Goal: Information Seeking & Learning: Learn about a topic

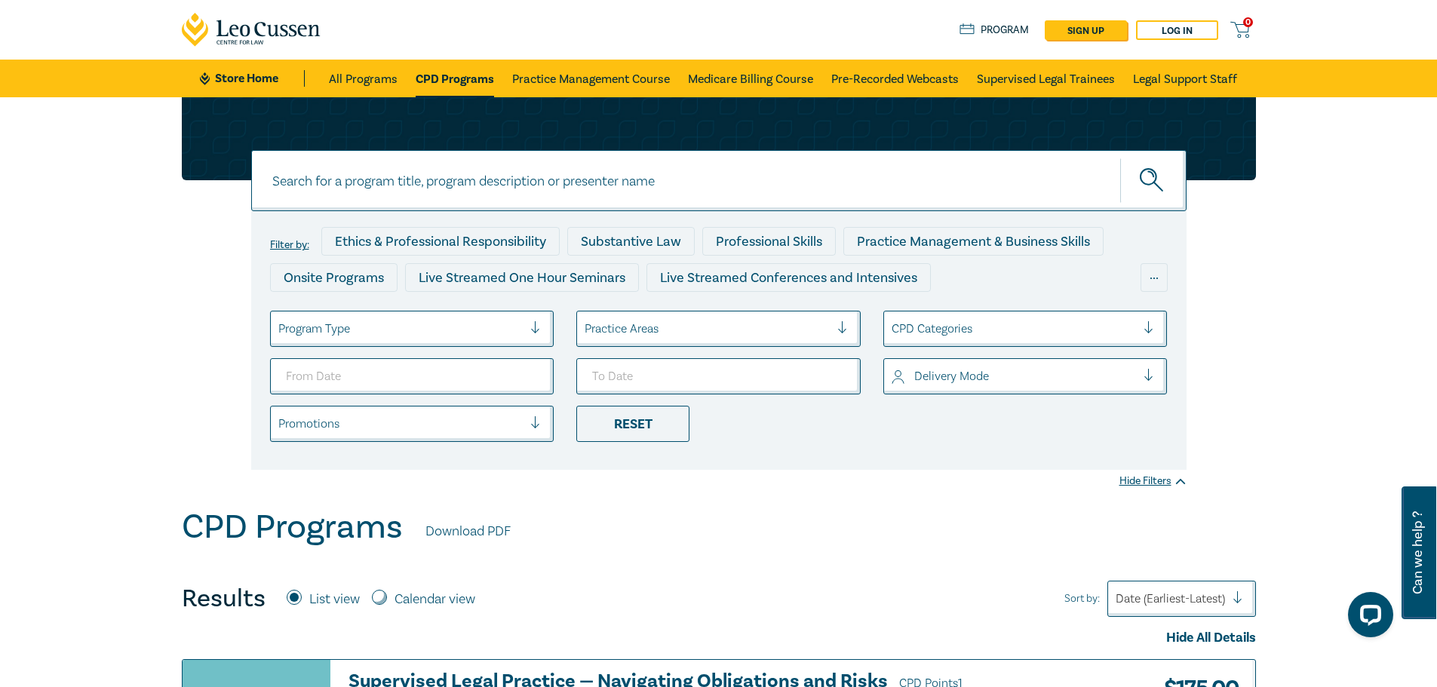
click at [854, 324] on div at bounding box center [848, 328] width 23 height 15
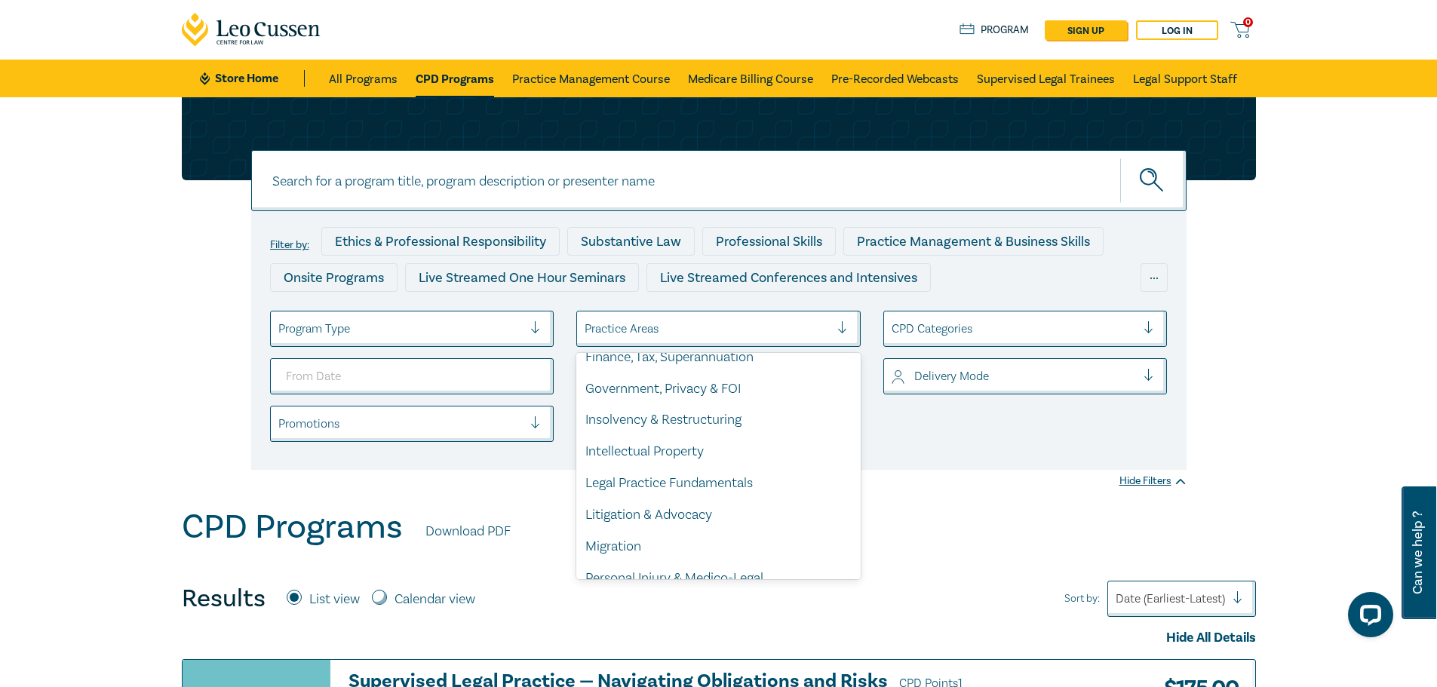
scroll to position [302, 0]
click at [723, 505] on div "Litigation & Advocacy" at bounding box center [718, 513] width 284 height 32
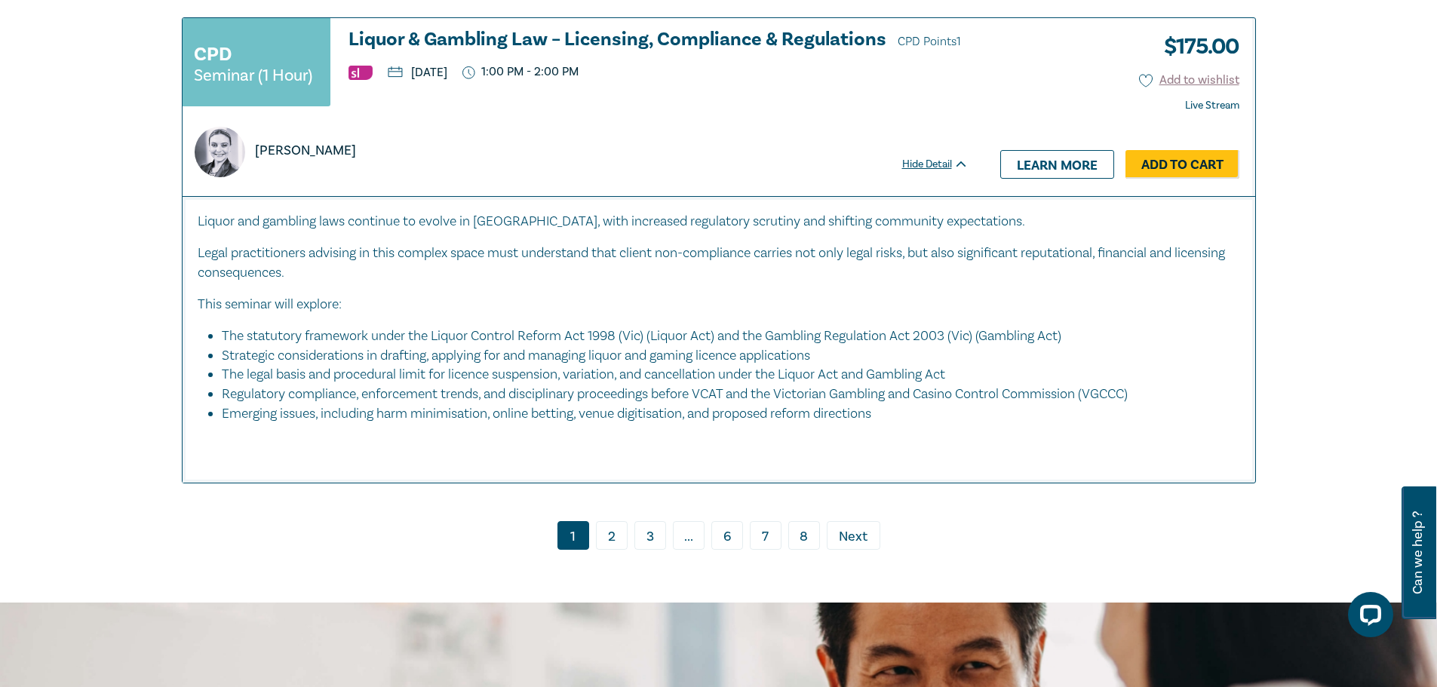
scroll to position [5281, 0]
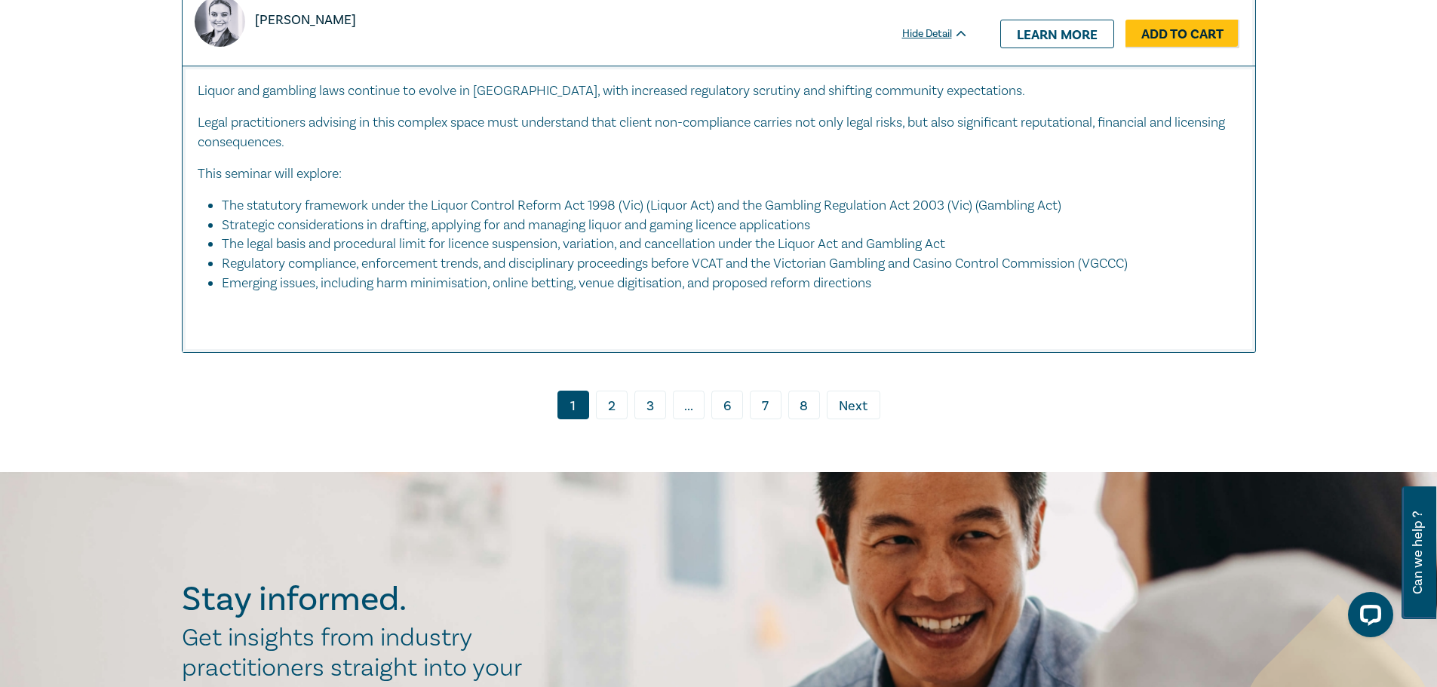
click at [613, 398] on link "2" at bounding box center [612, 405] width 32 height 29
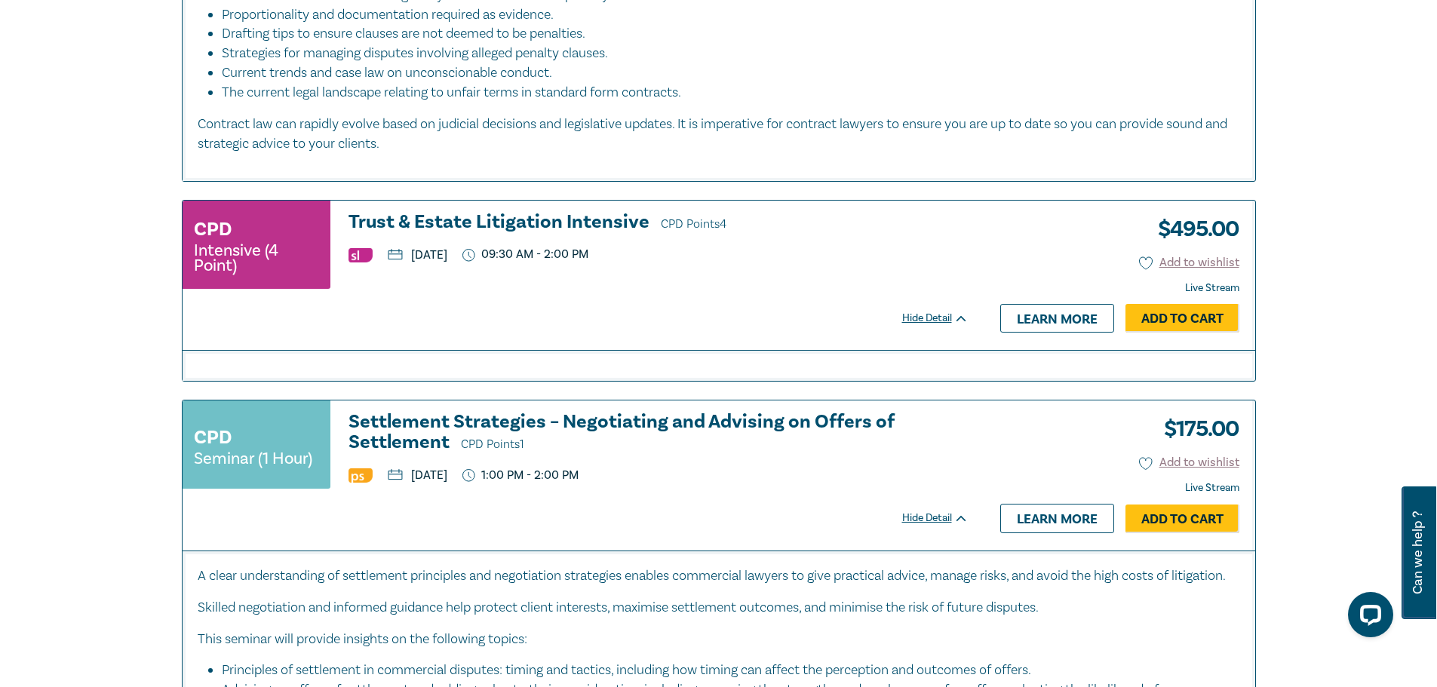
scroll to position [2263, 0]
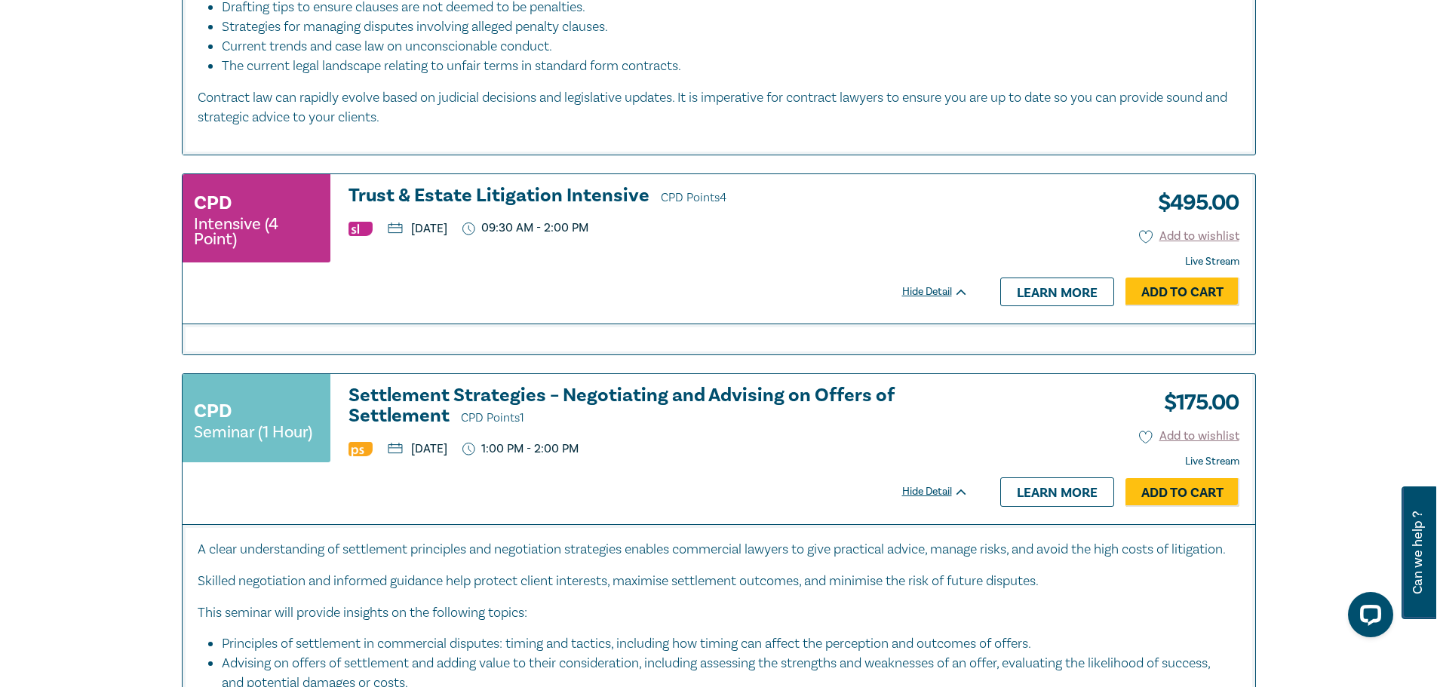
click at [526, 385] on h3 "Settlement Strategies – Negotiating and Advising on Offers of Settlement CPD Po…" at bounding box center [659, 406] width 620 height 43
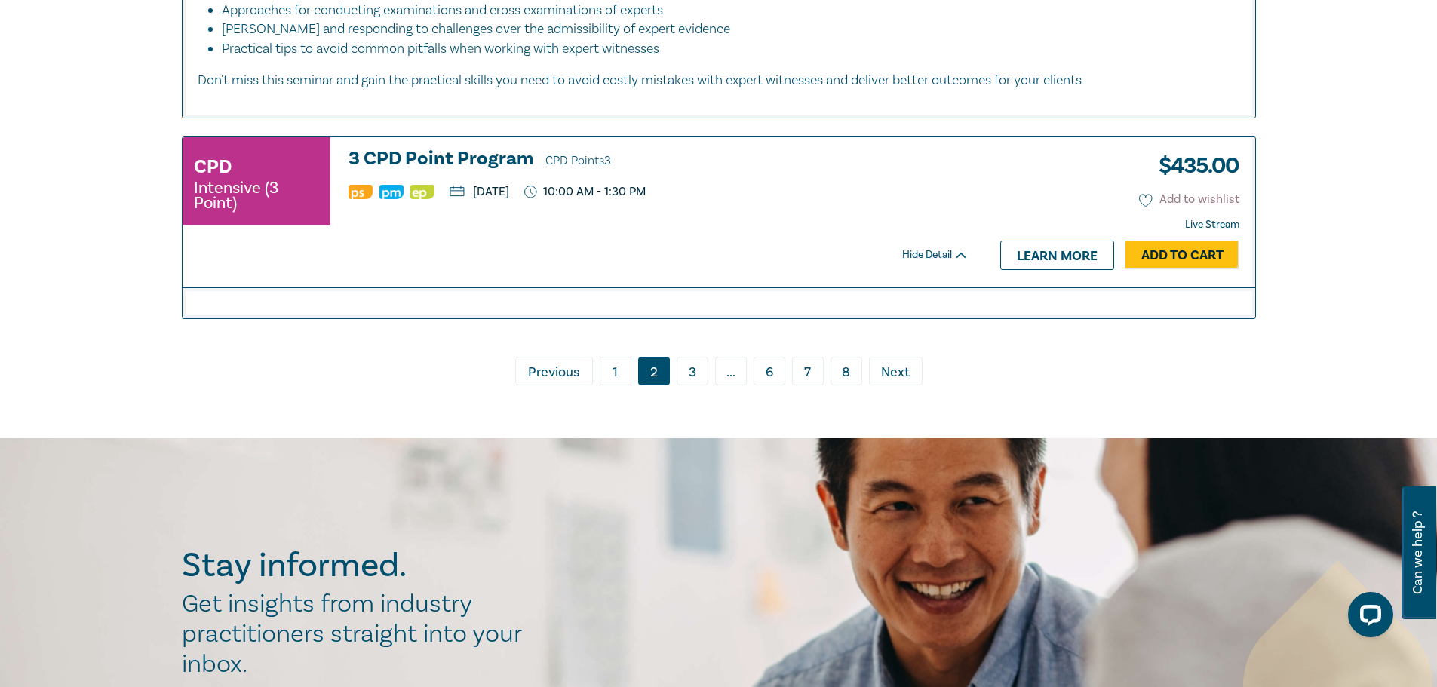
scroll to position [5555, 0]
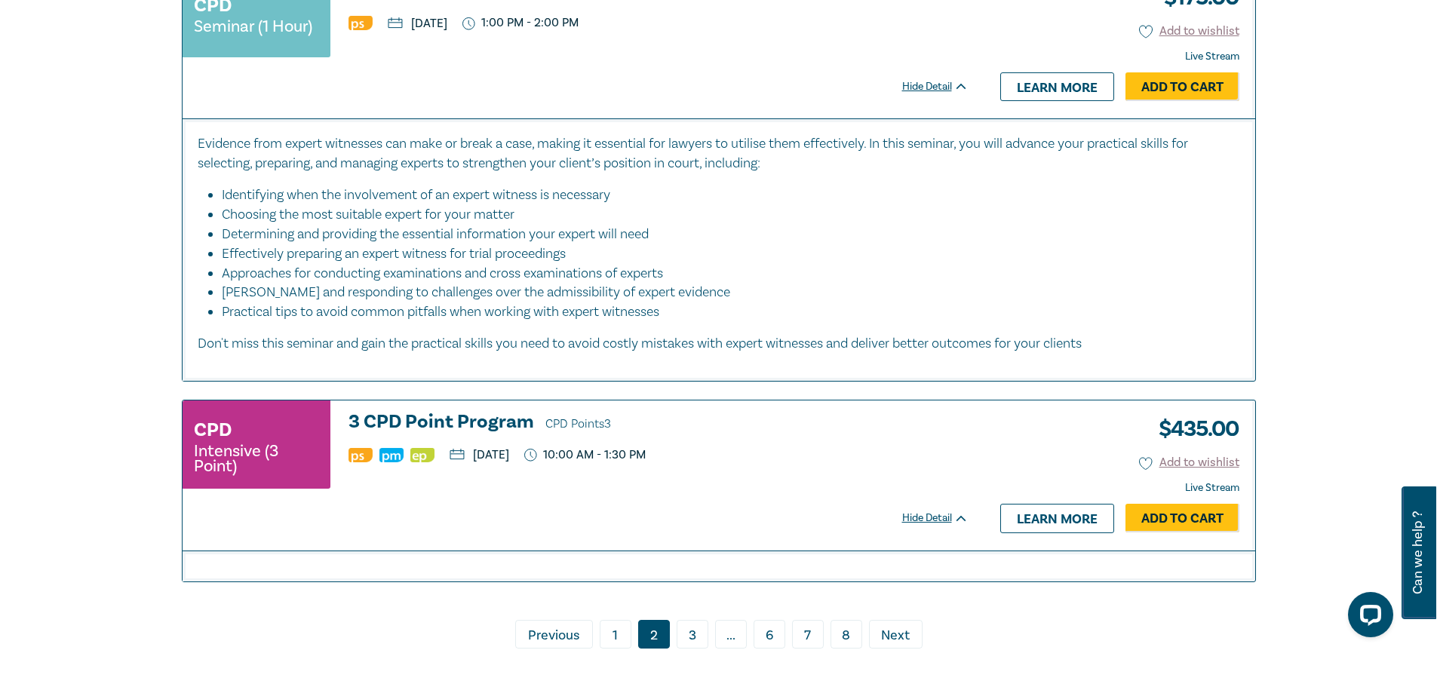
click at [693, 639] on link "3" at bounding box center [693, 634] width 32 height 29
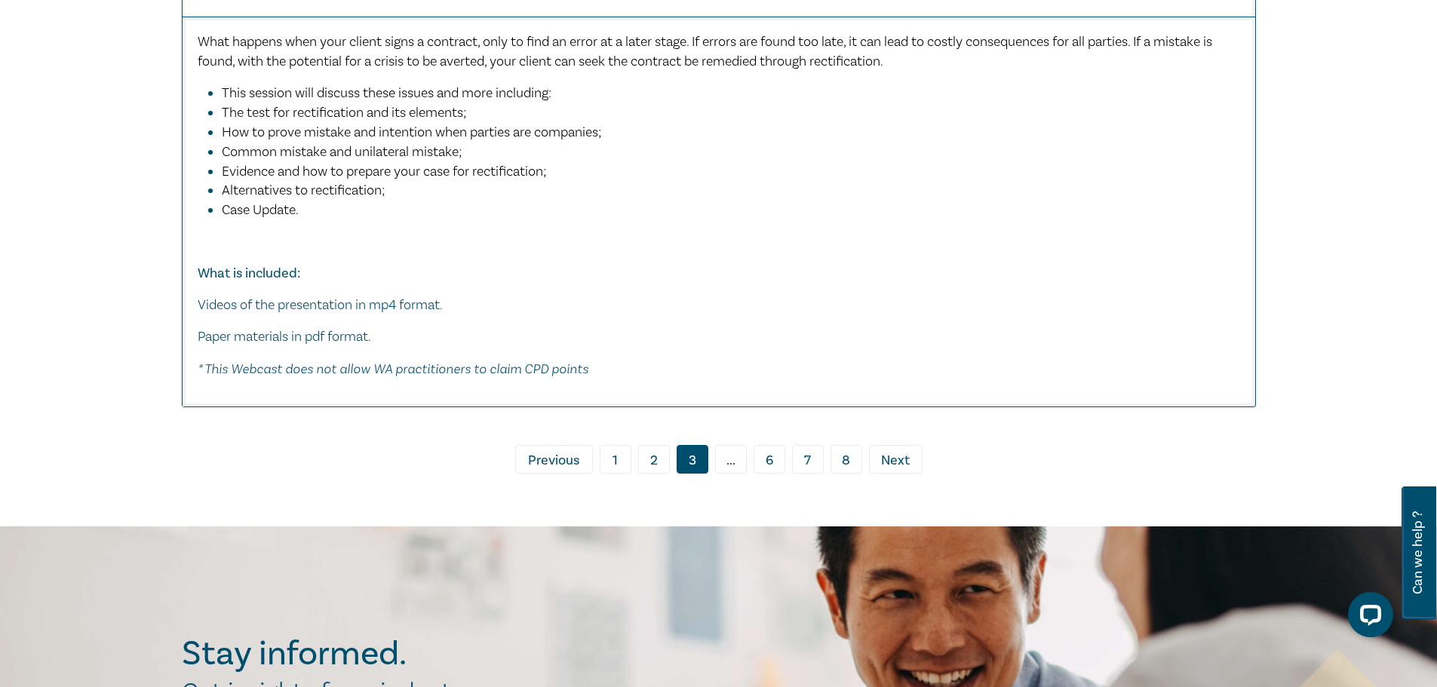
scroll to position [8223, 0]
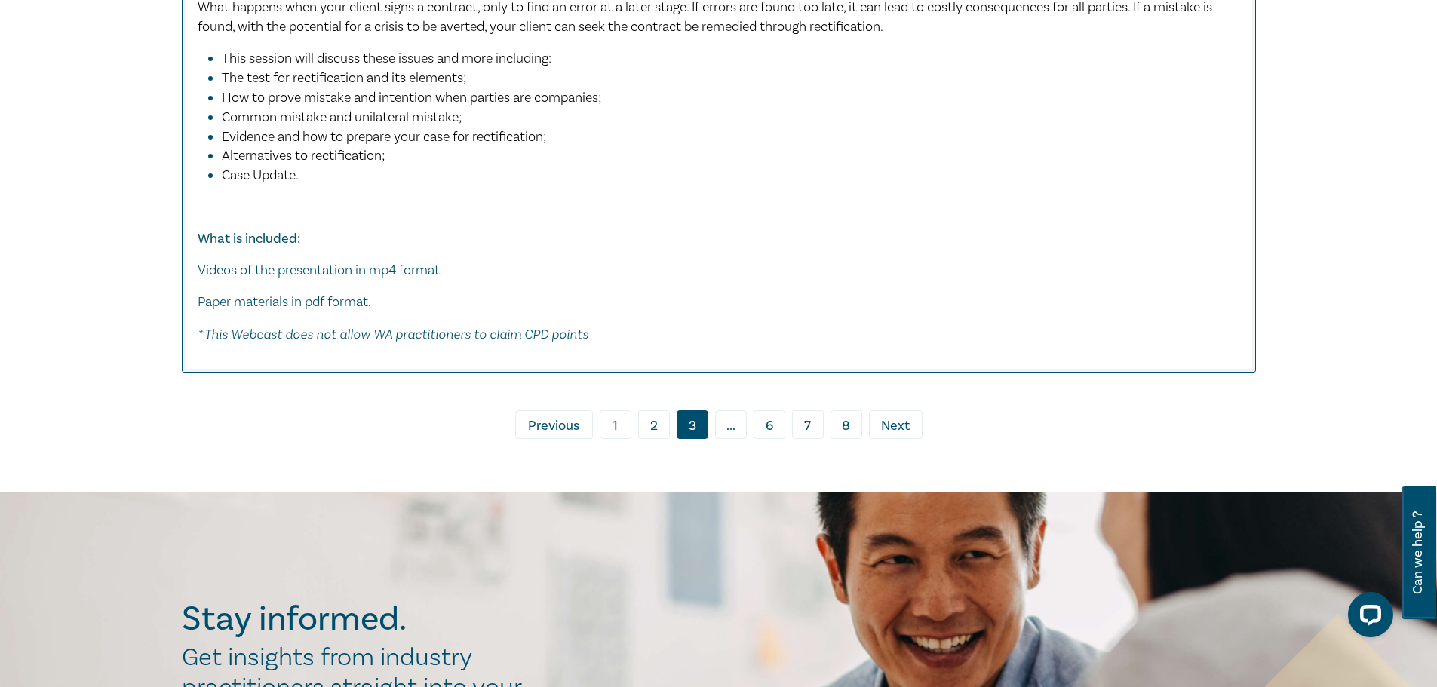
click at [895, 428] on span "Next" at bounding box center [895, 426] width 29 height 20
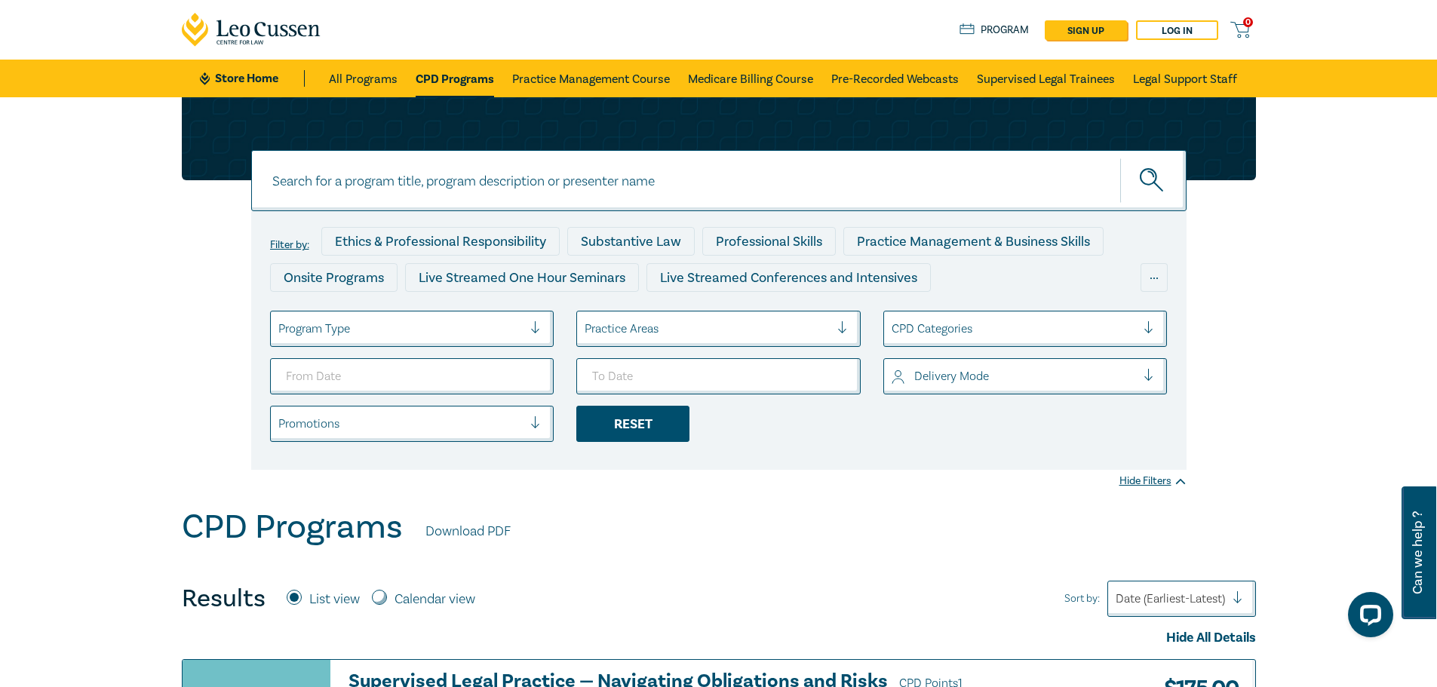
click at [625, 423] on div "Reset" at bounding box center [632, 424] width 113 height 36
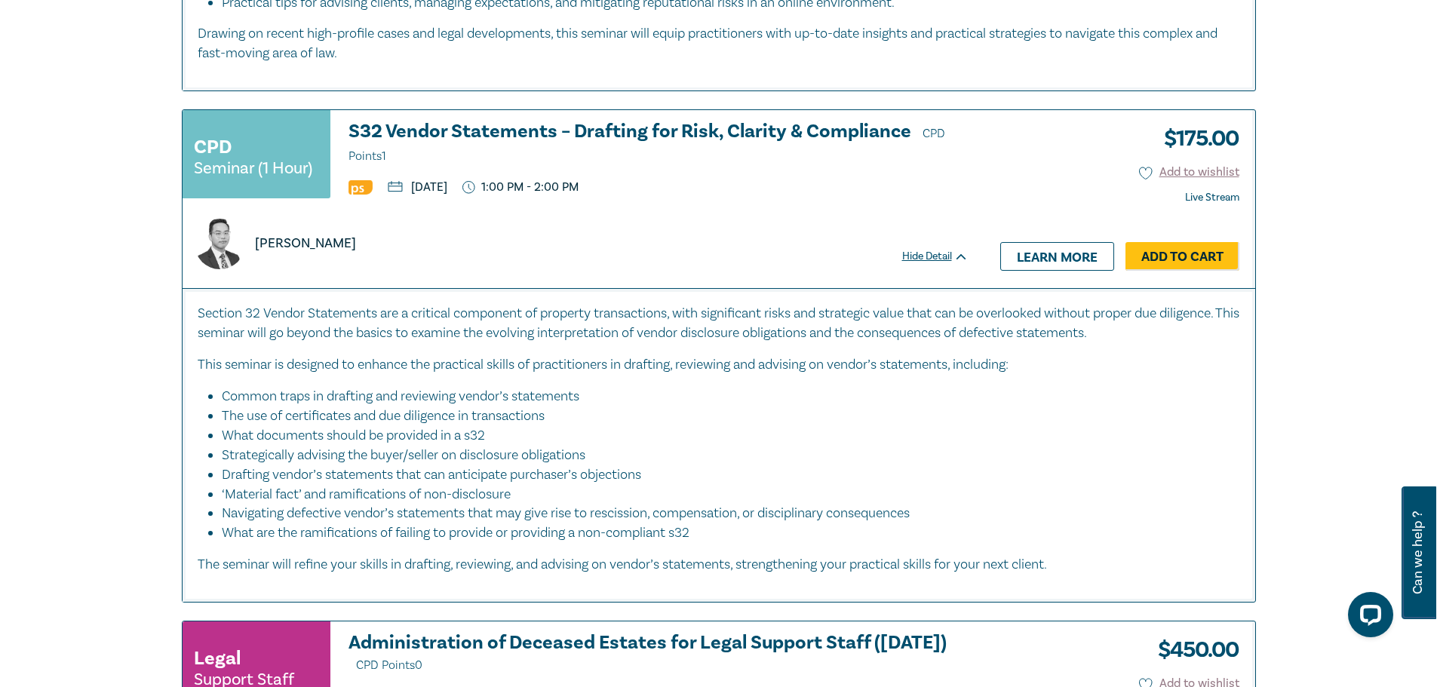
scroll to position [6860, 0]
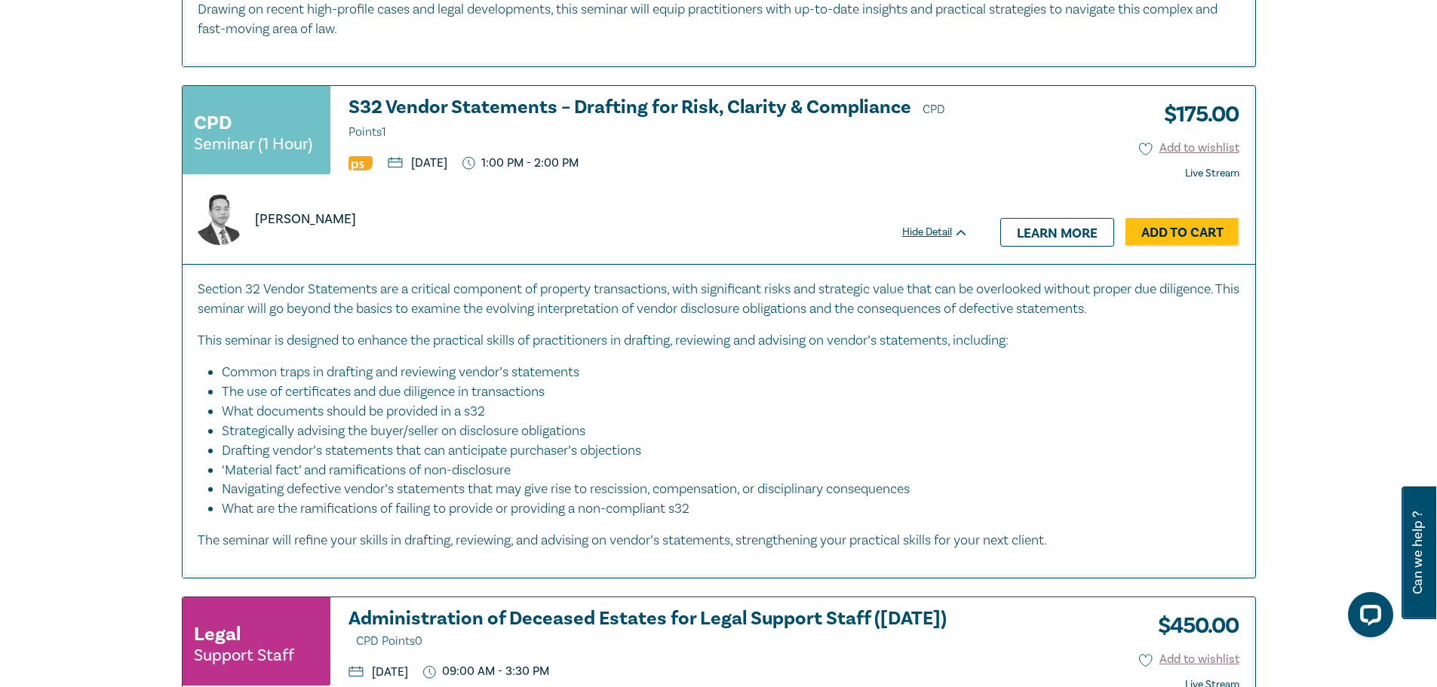
click at [839, 97] on h3 "S32 Vendor Statements – Drafting for Risk, Clarity & Compliance CPD Points 1" at bounding box center [659, 119] width 620 height 45
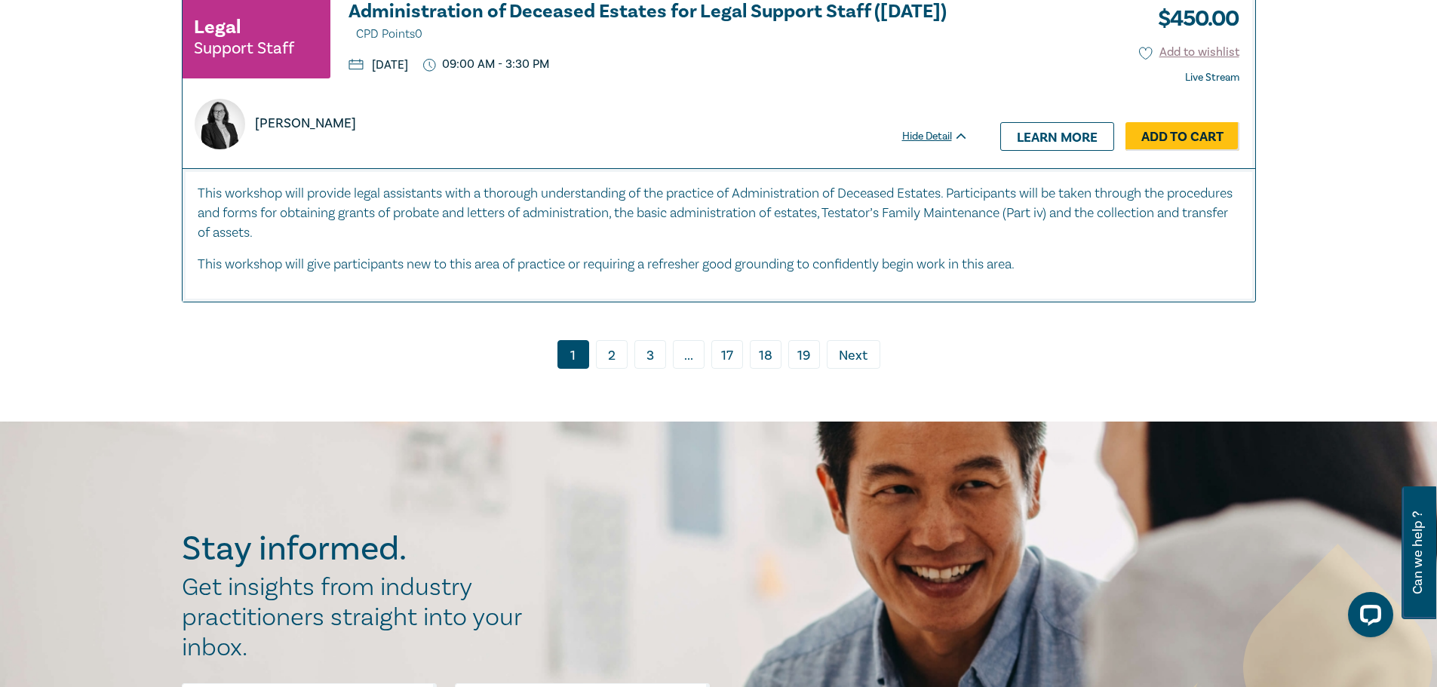
click at [615, 340] on link "2" at bounding box center [612, 354] width 32 height 29
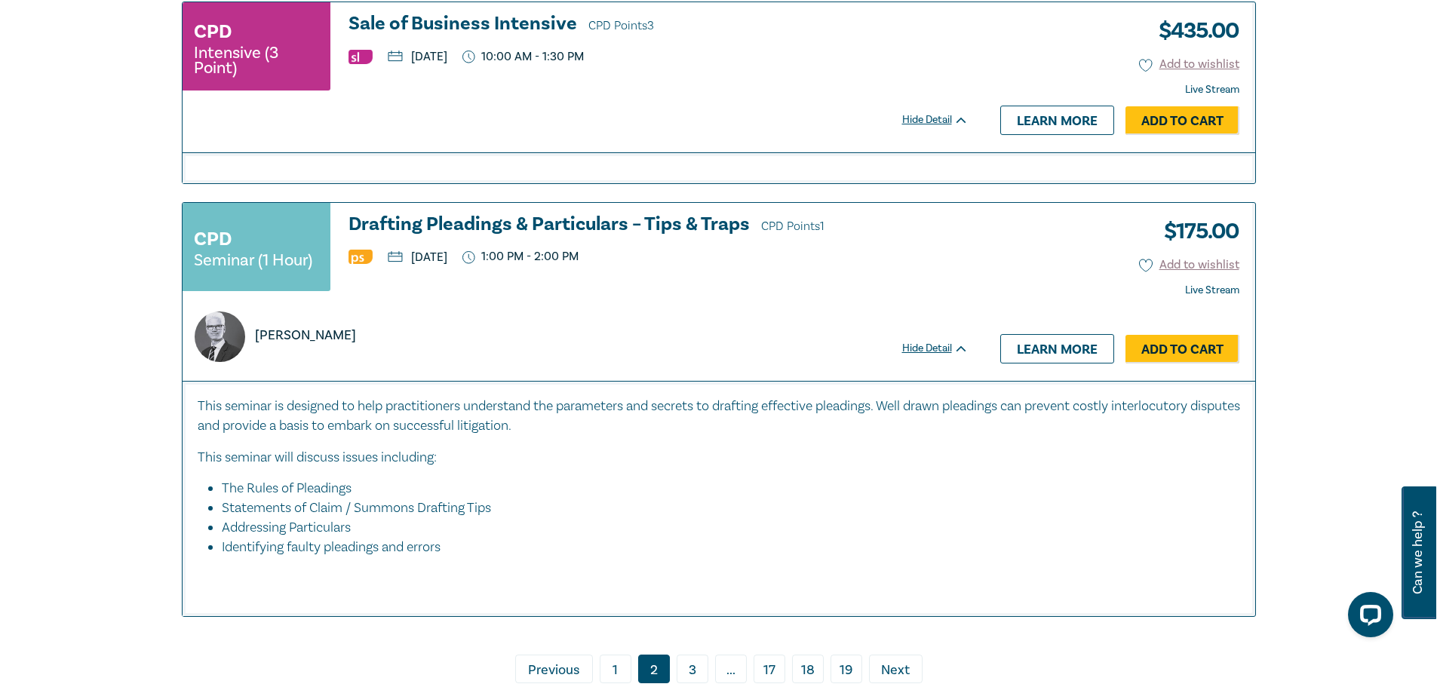
scroll to position [5733, 0]
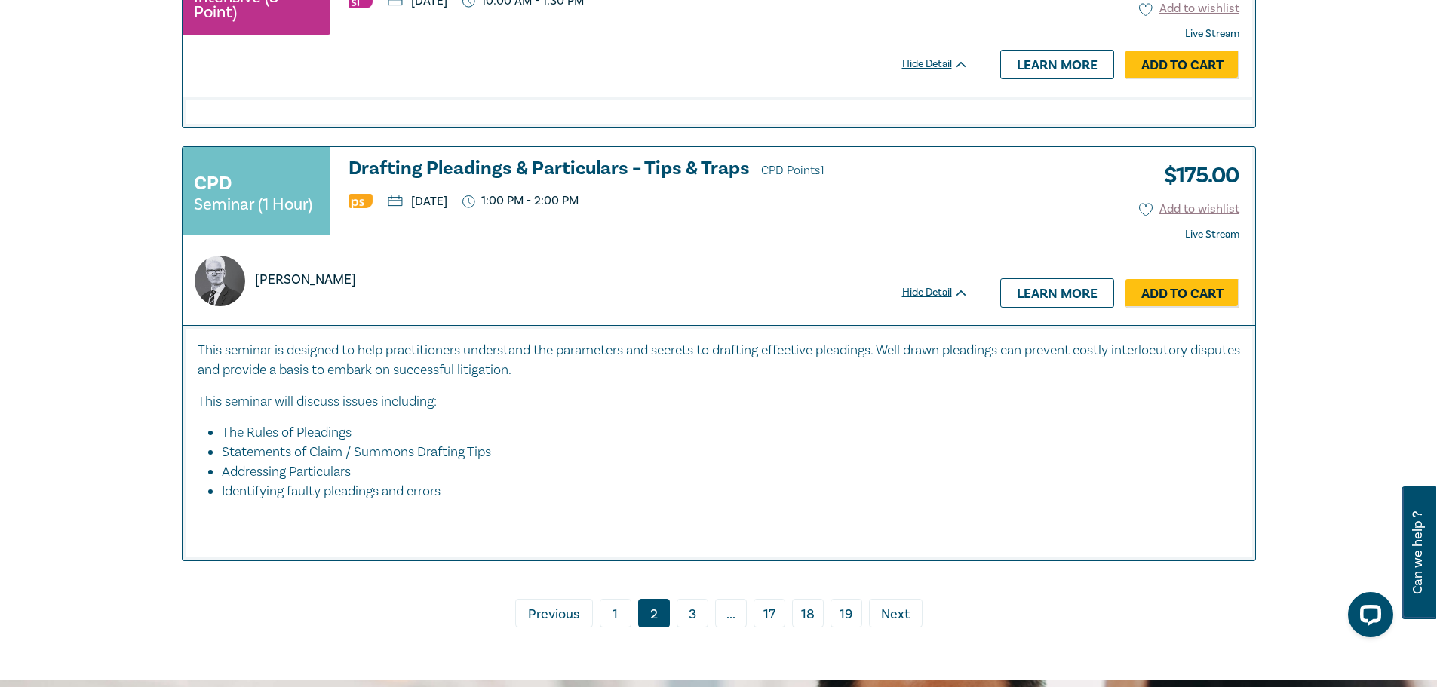
click at [681, 628] on link "3" at bounding box center [693, 613] width 32 height 29
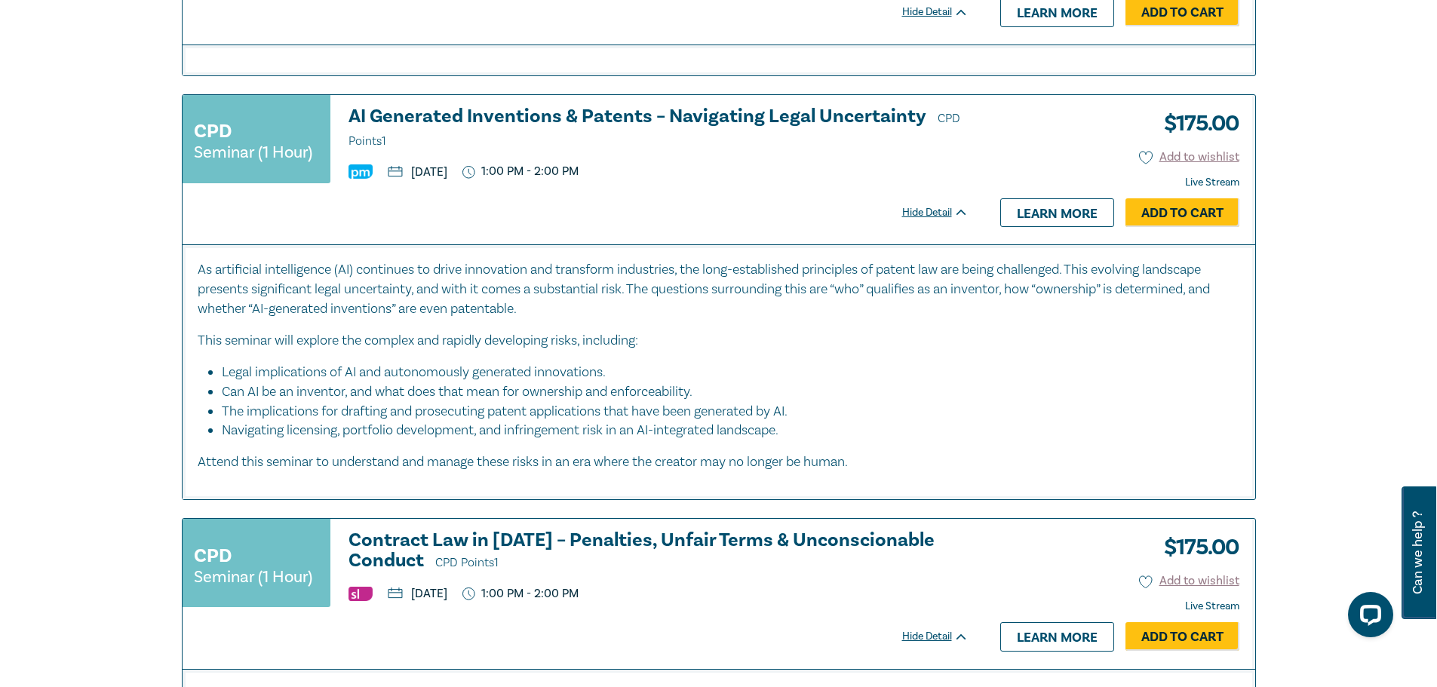
scroll to position [6728, 0]
